Goal: Find contact information: Find contact information

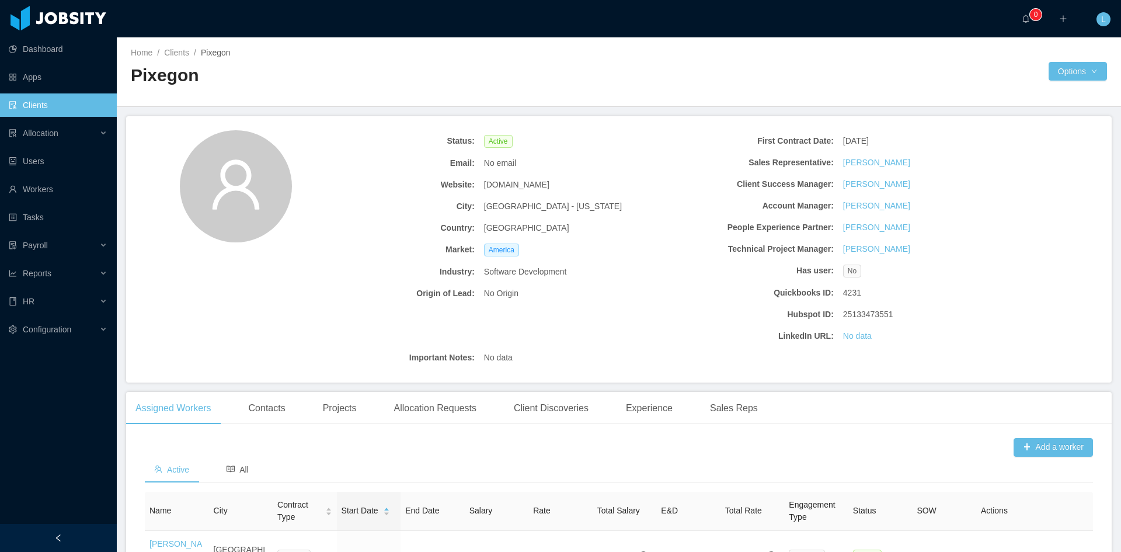
scroll to position [256, 0]
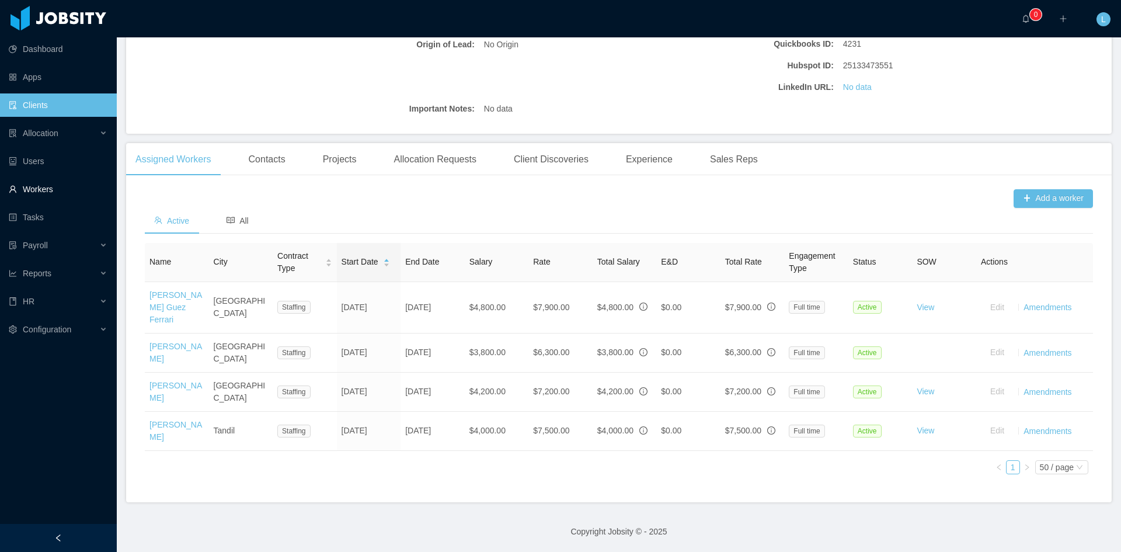
click at [56, 187] on link "Workers" at bounding box center [58, 189] width 99 height 23
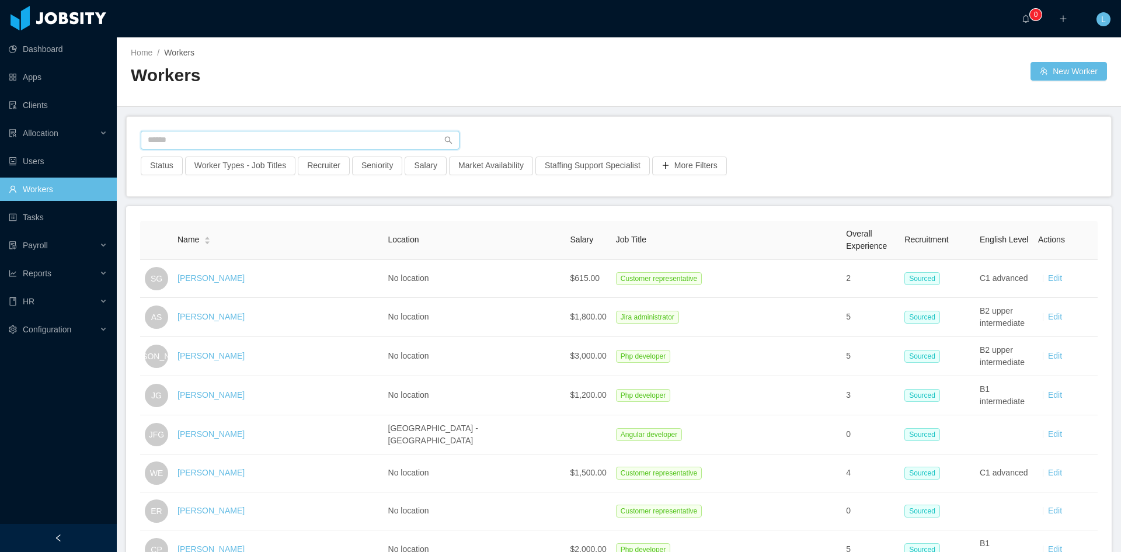
click at [166, 133] on input "text" at bounding box center [300, 140] width 319 height 19
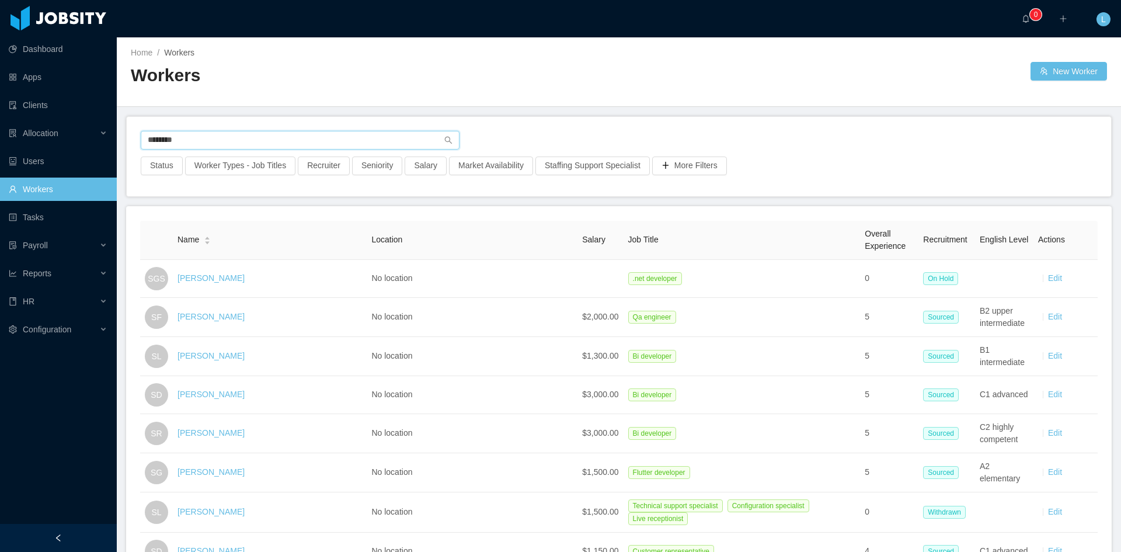
click at [267, 137] on input "********" at bounding box center [300, 140] width 319 height 19
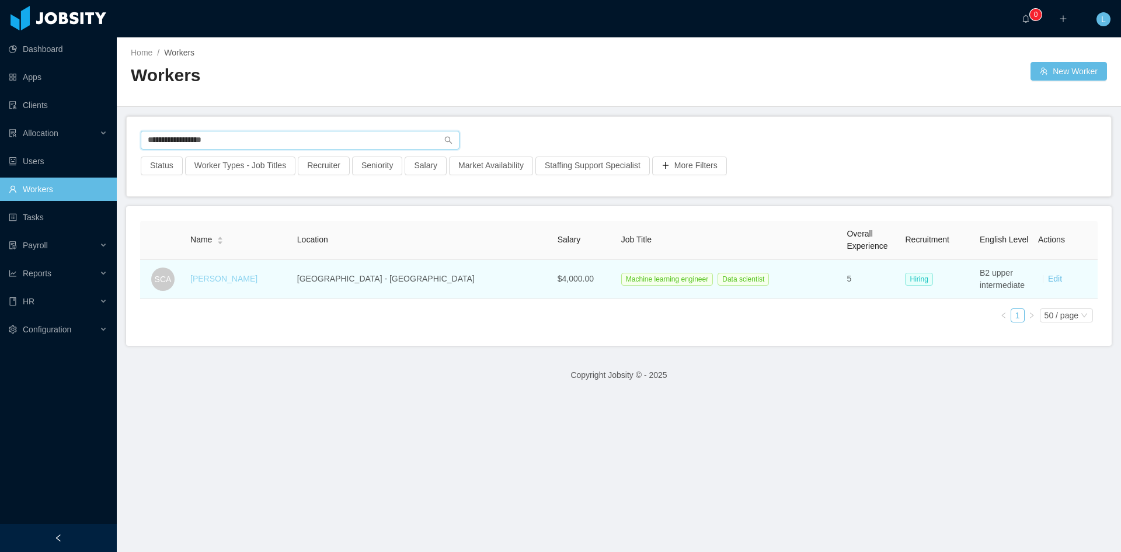
type input "**********"
click at [257, 283] on link "[PERSON_NAME]" at bounding box center [223, 278] width 67 height 9
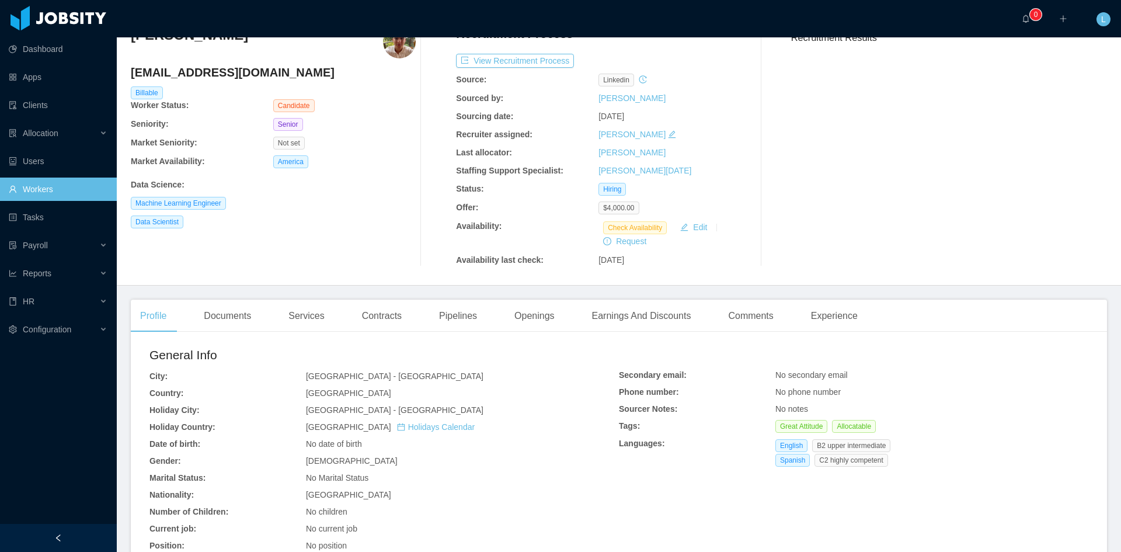
scroll to position [58, 0]
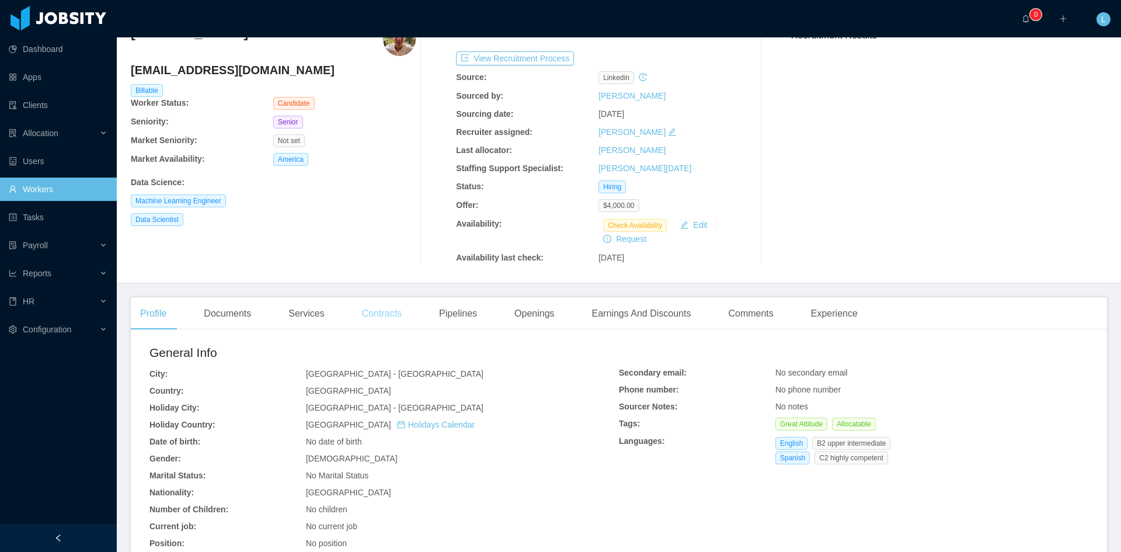
click at [359, 309] on div "Contracts" at bounding box center [382, 313] width 58 height 33
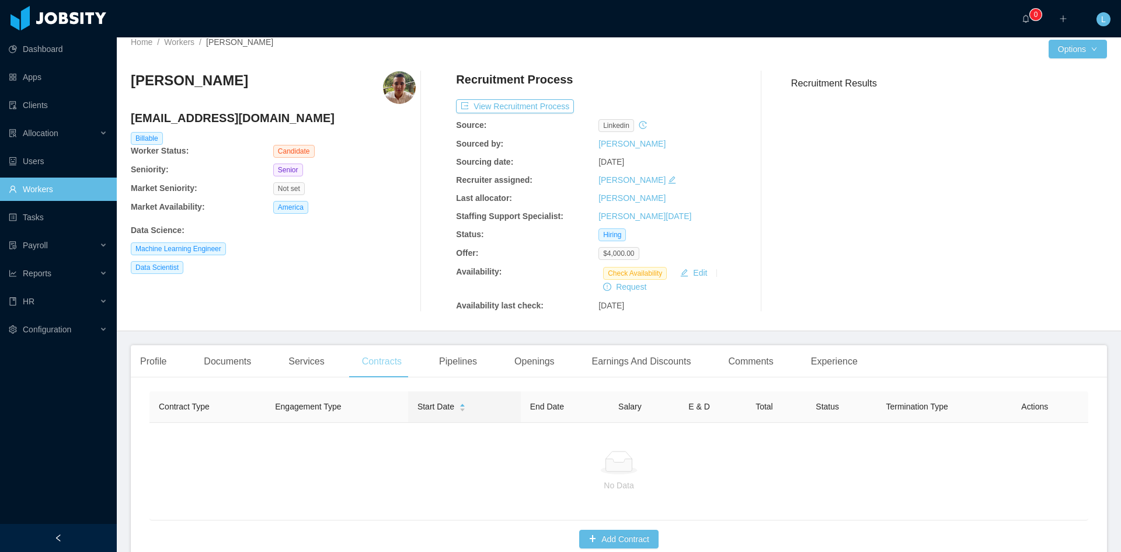
scroll to position [58, 0]
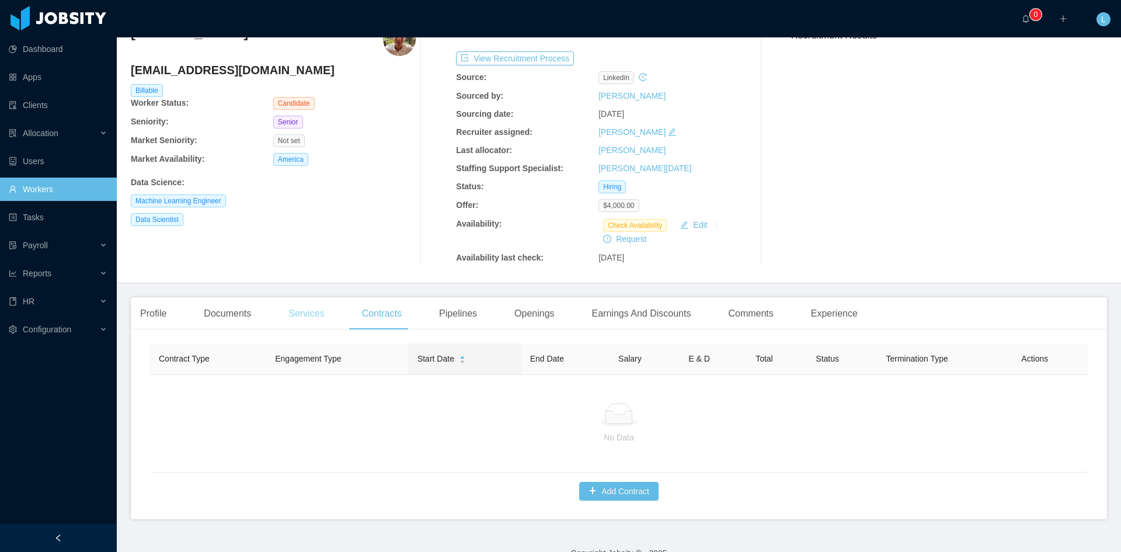
click at [307, 321] on div "Services" at bounding box center [306, 313] width 54 height 33
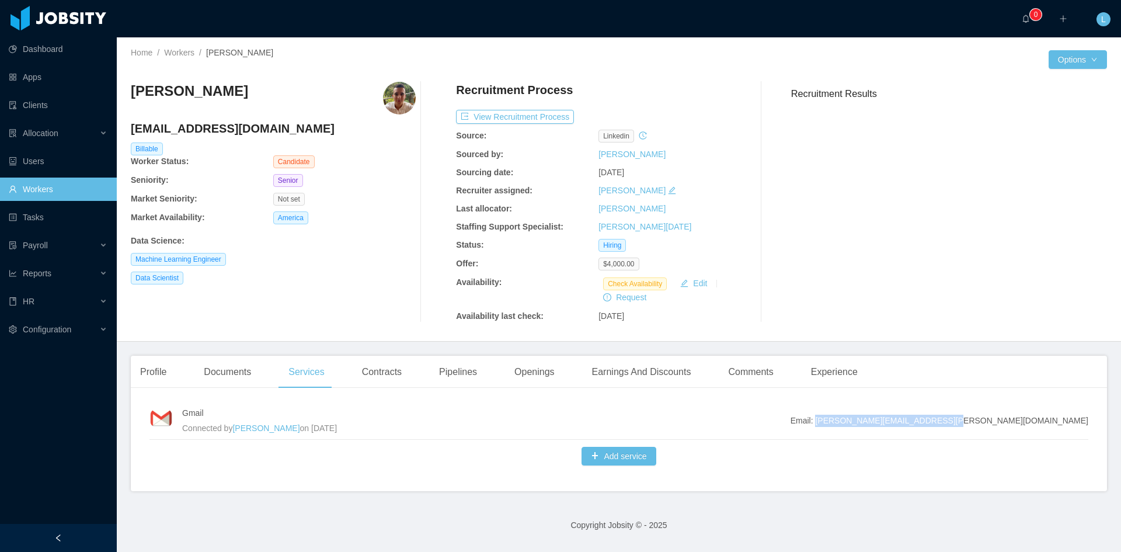
drag, startPoint x: 963, startPoint y: 423, endPoint x: 1082, endPoint y: 422, distance: 119.1
click at [1082, 422] on div "Gmail Connected by [PERSON_NAME] on [DATE] Email: [PERSON_NAME][EMAIL_ADDRESS][…" at bounding box center [619, 444] width 976 height 94
copy span "[PERSON_NAME][EMAIL_ADDRESS][PERSON_NAME][DOMAIN_NAME]"
click at [158, 380] on div "Profile" at bounding box center [153, 372] width 45 height 33
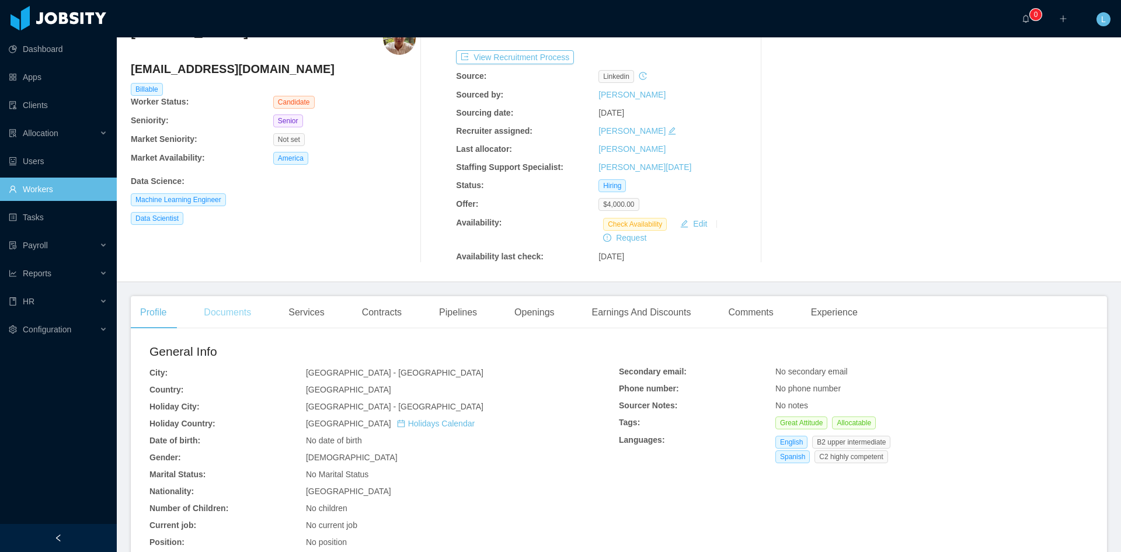
scroll to position [58, 0]
